Goal: Complete application form

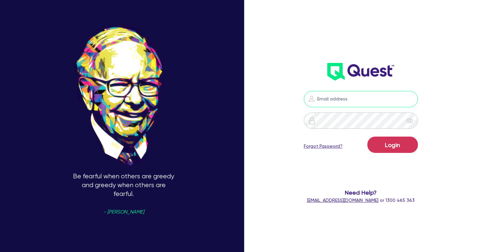
drag, startPoint x: 338, startPoint y: 100, endPoint x: 330, endPoint y: 106, distance: 9.1
click at [338, 100] on input "email" at bounding box center [361, 99] width 114 height 16
type input "[PERSON_NAME][EMAIL_ADDRESS][PERSON_NAME][DOMAIN_NAME]"
drag, startPoint x: 404, startPoint y: 146, endPoint x: 16, endPoint y: 180, distance: 389.3
click at [403, 146] on button "Login" at bounding box center [393, 145] width 51 height 16
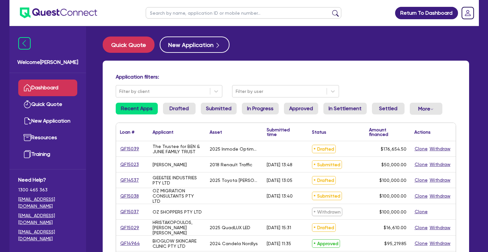
click at [200, 11] on input "text" at bounding box center [244, 12] width 196 height 11
paste input "QF15031"
type input "QF15031"
click at [330, 10] on button "submit" at bounding box center [335, 14] width 10 height 9
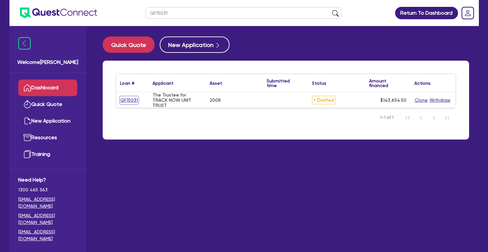
click at [125, 98] on link "QF15031" at bounding box center [129, 101] width 18 height 8
select select "TERTIARY_ASSETS"
select select "WATERCRAFT"
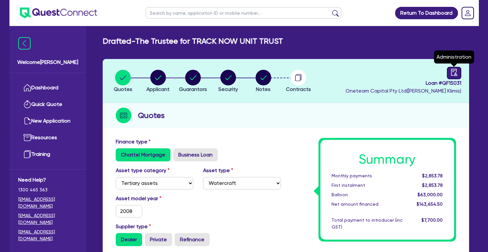
click at [448, 75] on link at bounding box center [454, 73] width 14 height 12
select select "DRAFTED_NEW"
select select "Quest Finance - Platform Funding"
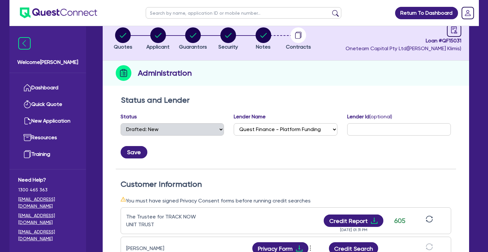
scroll to position [22, 0]
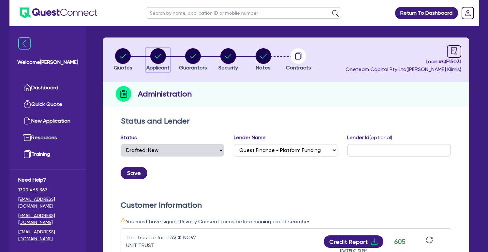
click at [163, 56] on circle "button" at bounding box center [158, 56] width 16 height 16
select select "TRUST"
select select "COMPANY"
select select "RETAIL_WHOLESALE_TRADE"
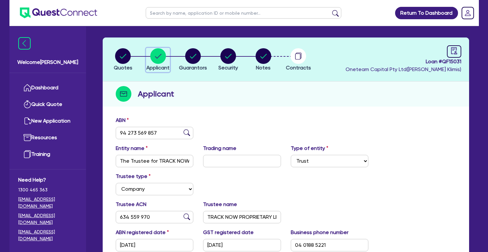
select select
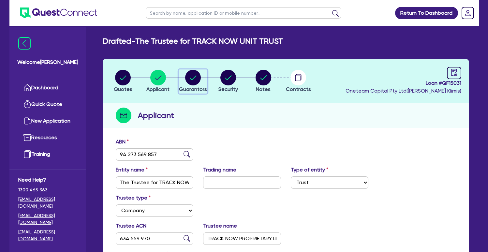
click at [190, 73] on circle "button" at bounding box center [193, 78] width 16 height 16
select select "MR"
select select "QLD"
select select "MARRIED"
select select "PROPERTY"
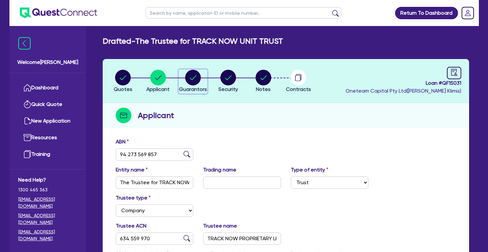
select select "CASH"
select select "INVESTMENT_PROPERTY"
select select "VEHICLE"
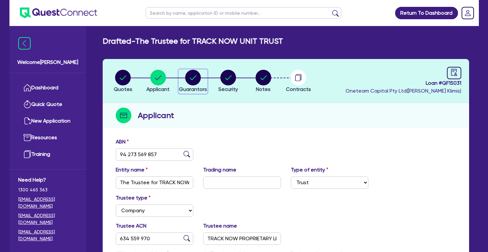
select select "MORTGAGE"
select select "INVESTMENT_PROPERTY_LOAN"
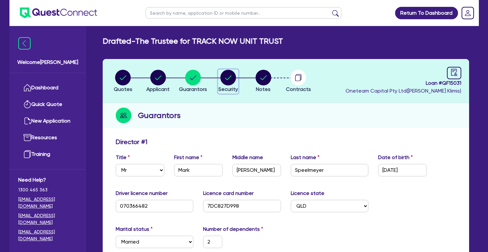
click at [234, 82] on circle "button" at bounding box center [228, 78] width 16 height 16
select select "TERTIARY_ASSETS"
select select "WATERCRAFT"
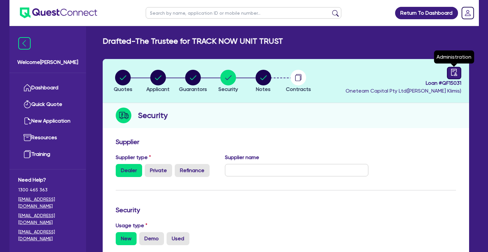
click at [454, 69] on icon "audit" at bounding box center [454, 72] width 7 height 7
select select "DRAFTED_NEW"
select select "Quest Finance - Platform Funding"
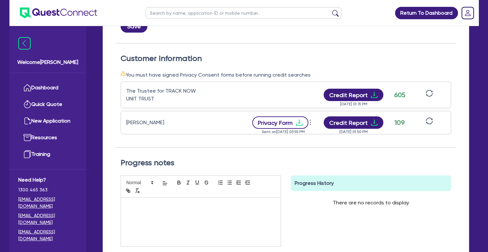
scroll to position [165, 0]
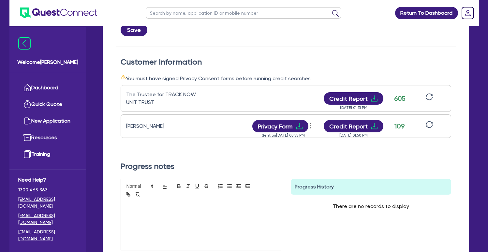
click at [433, 74] on div "Customer Information You must have signed Privacy Consent forms before running …" at bounding box center [286, 104] width 340 height 94
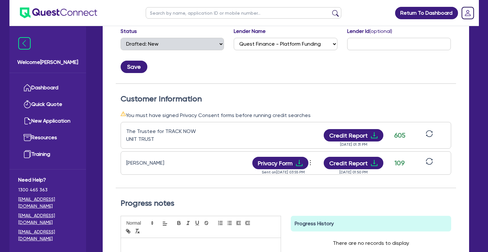
scroll to position [124, 0]
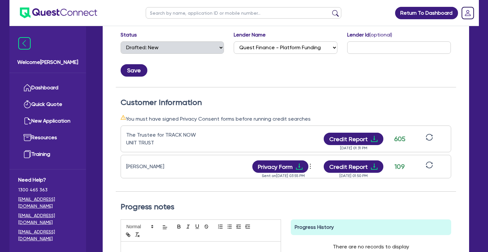
click at [456, 85] on div "Status and Lender Status Select Quoted Drafted: New Drafted: Amended Submitted:…" at bounding box center [286, 173] width 367 height 327
